Goal: Task Accomplishment & Management: Manage account settings

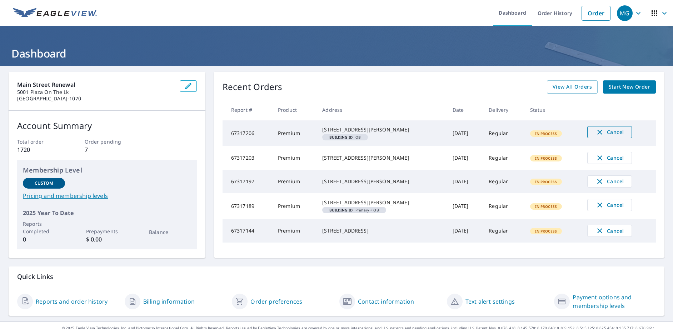
click at [597, 132] on icon "button" at bounding box center [599, 132] width 5 height 5
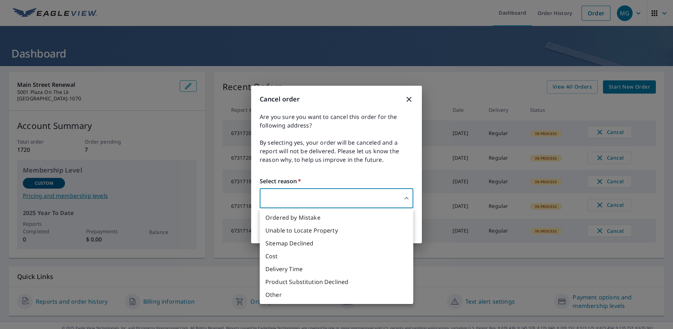
click at [342, 200] on body "MG MG Dashboard Order History Order MG Dashboard Main Street Renewal 5001 Plaza…" at bounding box center [336, 164] width 673 height 329
click at [274, 297] on li "Other" at bounding box center [337, 294] width 154 height 13
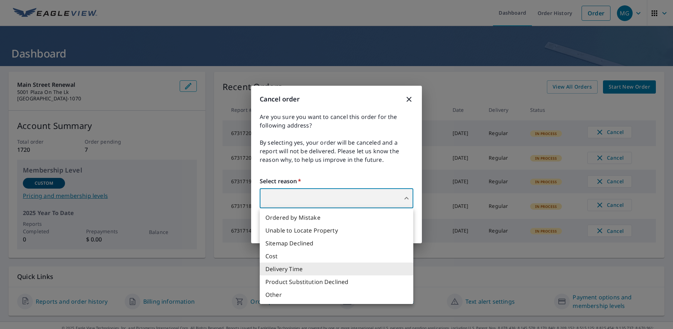
type input "36"
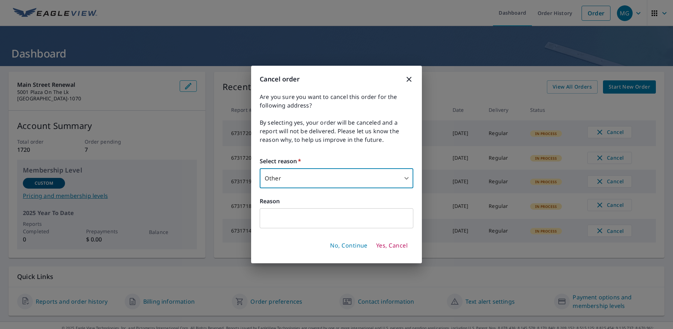
click at [290, 212] on input "text" at bounding box center [337, 218] width 154 height 20
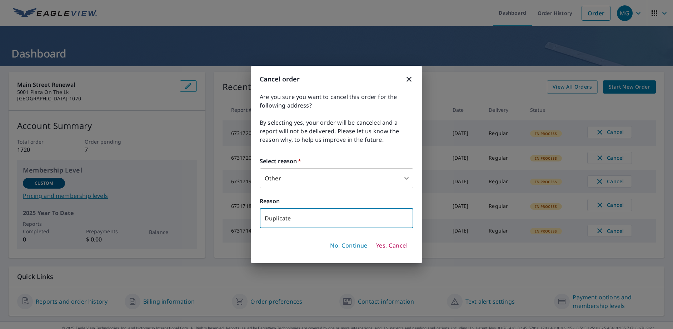
type input "Duplicate"
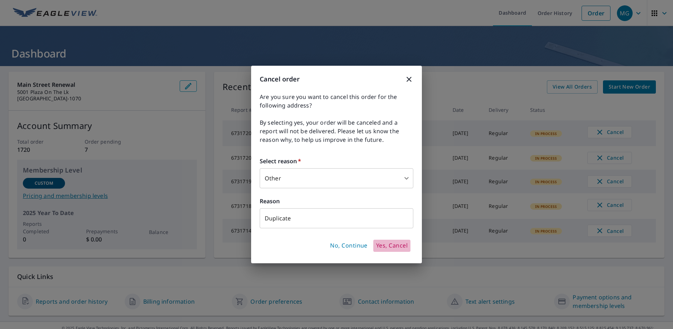
drag, startPoint x: 397, startPoint y: 247, endPoint x: 442, endPoint y: 241, distance: 44.6
click at [398, 247] on span "Yes, Cancel" at bounding box center [391, 246] width 31 height 8
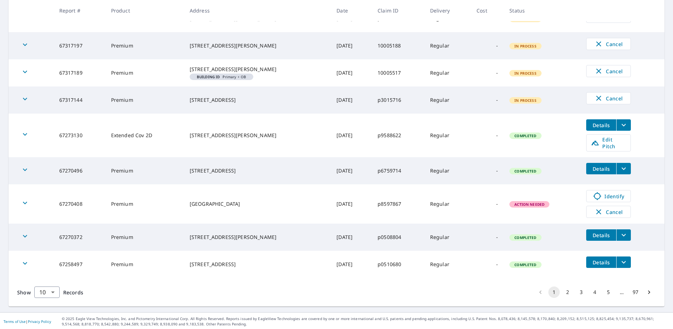
scroll to position [241, 0]
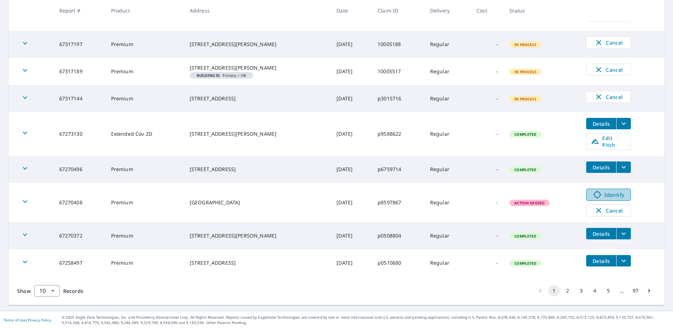
click at [595, 195] on icon at bounding box center [597, 194] width 9 height 9
click at [596, 209] on icon "button" at bounding box center [598, 210] width 5 height 5
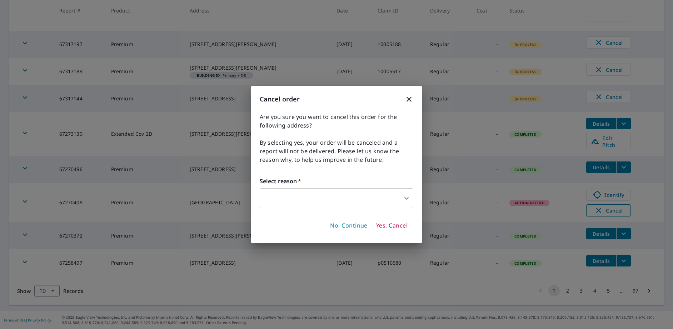
scroll to position [189, 0]
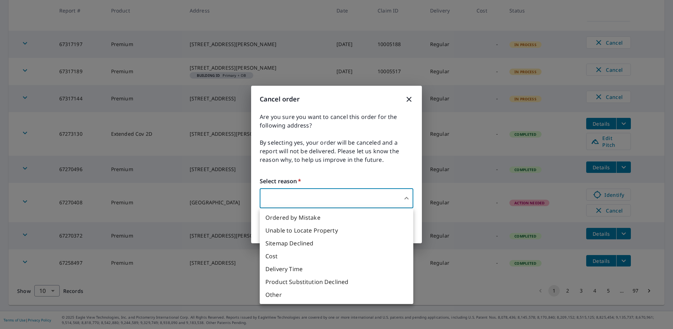
click at [401, 200] on body "MG MG Dashboard Order History Order MG Dashboard / Order History Order History …" at bounding box center [336, 164] width 673 height 329
click at [286, 215] on li "Ordered by Mistake" at bounding box center [337, 217] width 154 height 13
type input "30"
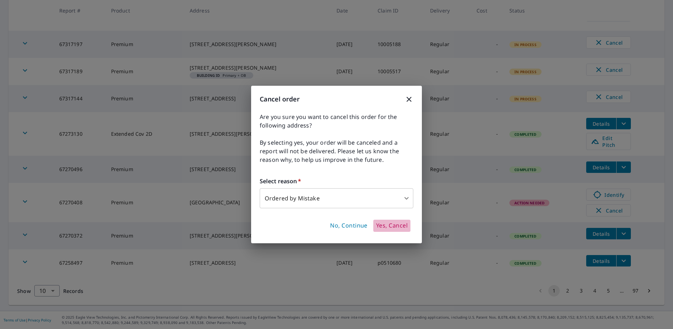
click at [389, 226] on span "Yes, Cancel" at bounding box center [391, 226] width 31 height 8
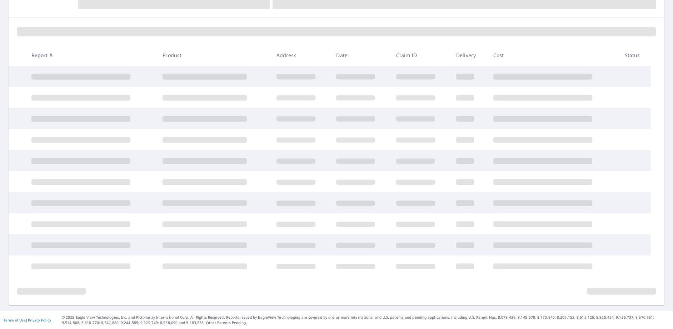
scroll to position [137, 0]
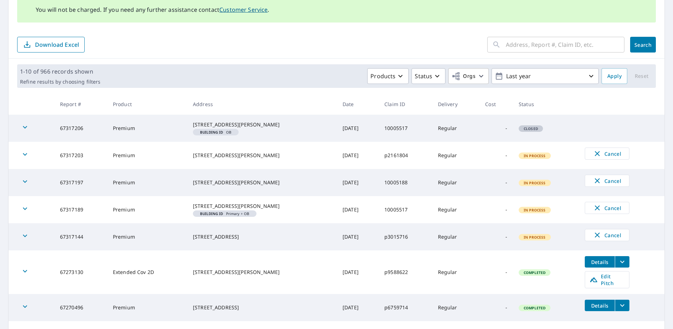
scroll to position [122, 0]
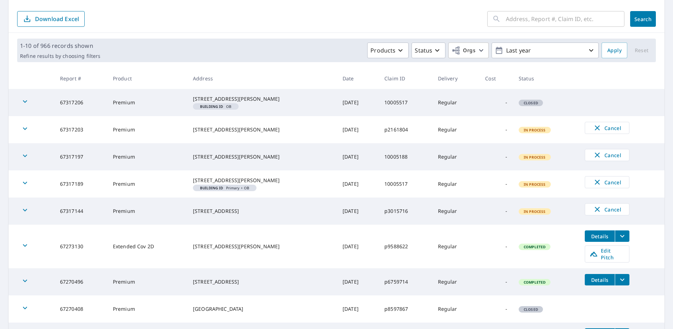
click at [622, 320] on tr "67270408 Premium Lamborne Blvd Louisville, KY 40272 Sep 04, 2025 p8597867 Regul…" at bounding box center [337, 308] width 656 height 27
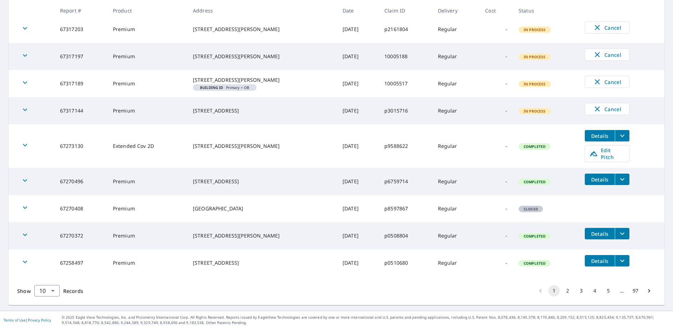
scroll to position [229, 0]
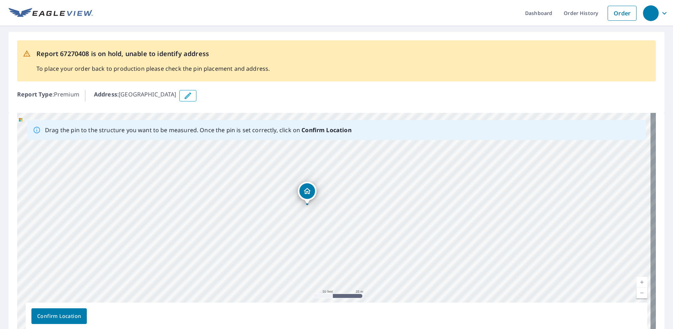
click at [191, 98] on icon "button" at bounding box center [188, 96] width 6 height 6
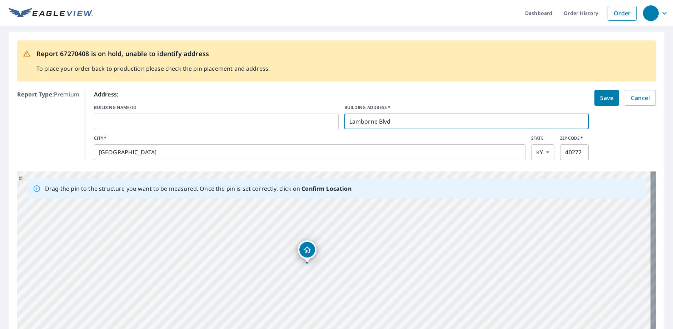
drag, startPoint x: 406, startPoint y: 122, endPoint x: 333, endPoint y: 125, distance: 73.3
click at [333, 125] on div "BUILDING NAME/ID ​ BUILDING ADDRESS   * [GEOGRAPHIC_DATA]" at bounding box center [341, 116] width 495 height 25
type input "2507 Lamborne Blvd"
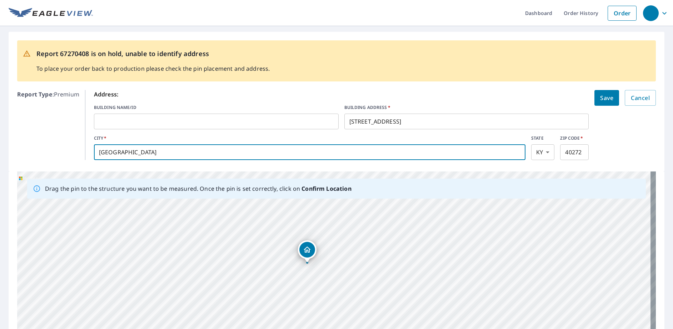
click at [600, 98] on span "Save" at bounding box center [606, 98] width 13 height 10
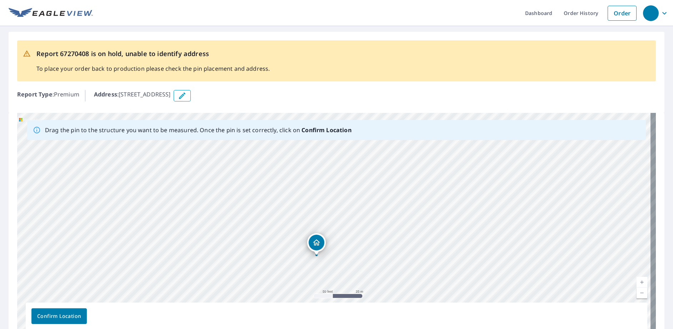
click at [429, 103] on div "Report Type : Premium Address : 2507 Lamborne Blvd, Louisville, KY, 40272" at bounding box center [336, 95] width 639 height 17
click at [520, 16] on link "Dashboard" at bounding box center [539, 13] width 39 height 26
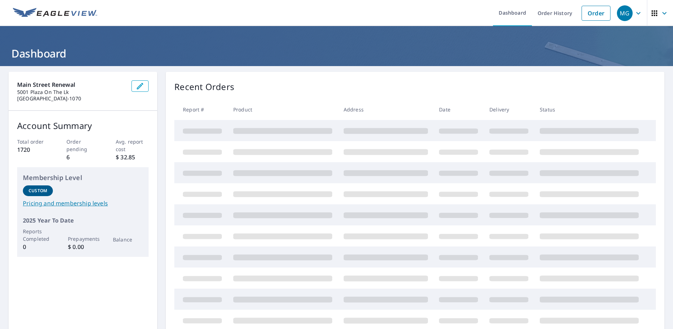
click at [322, 75] on div "Recent Orders Report # Product Address Date Delivery Status" at bounding box center [415, 206] width 499 height 268
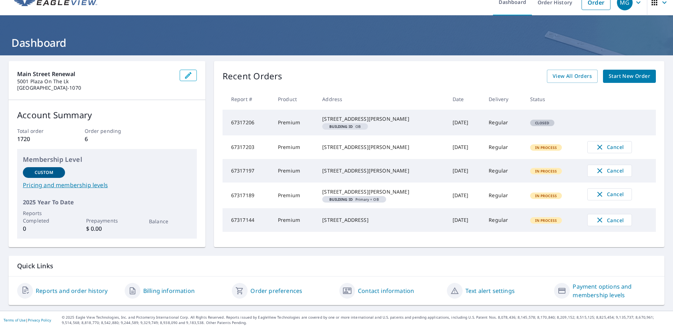
scroll to position [25, 0]
